Goal: Find specific page/section: Find specific page/section

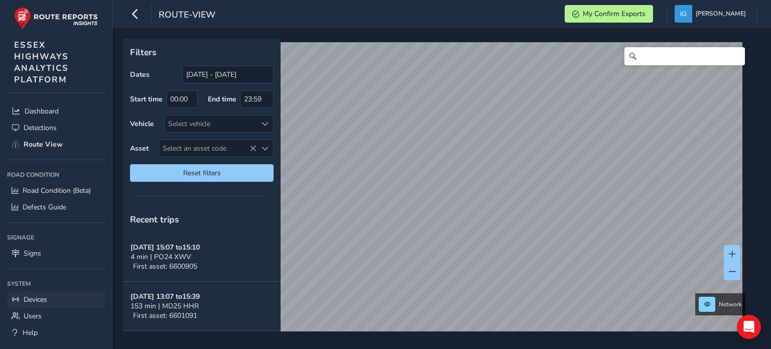
scroll to position [35, 0]
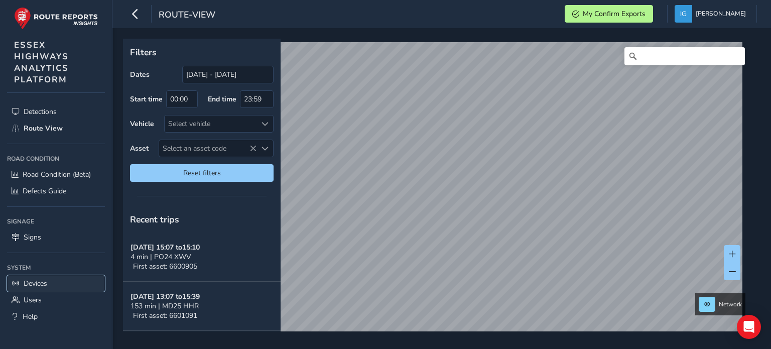
click at [55, 281] on link "Devices" at bounding box center [56, 283] width 98 height 17
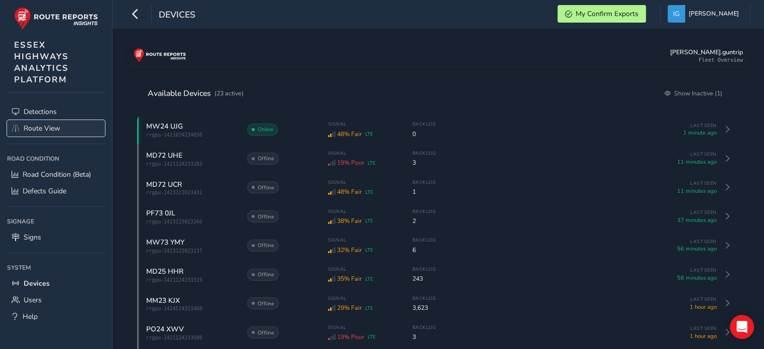
click at [47, 124] on span "Route View" at bounding box center [42, 129] width 37 height 10
